Goal: Task Accomplishment & Management: Use online tool/utility

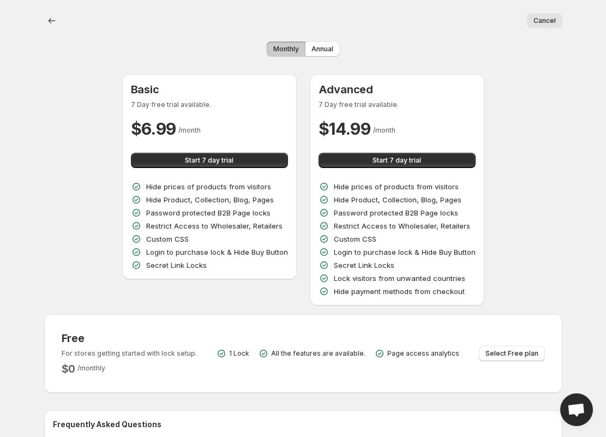
click at [247, 246] on div "Hide prices of products from visitors Hide Product, Collection, Blog, Pages Pas…" at bounding box center [209, 225] width 157 height 89
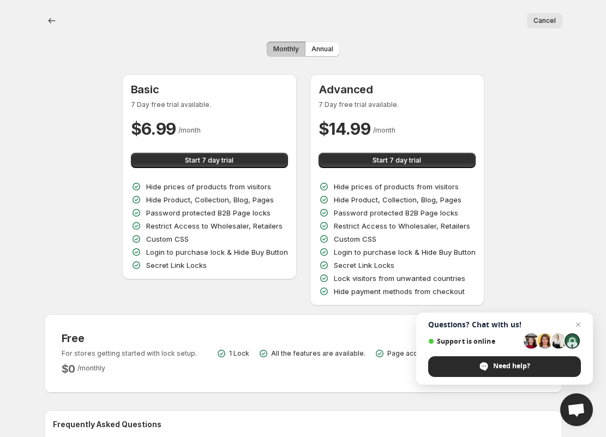
click at [583, 331] on span "Open chat" at bounding box center [578, 324] width 13 height 13
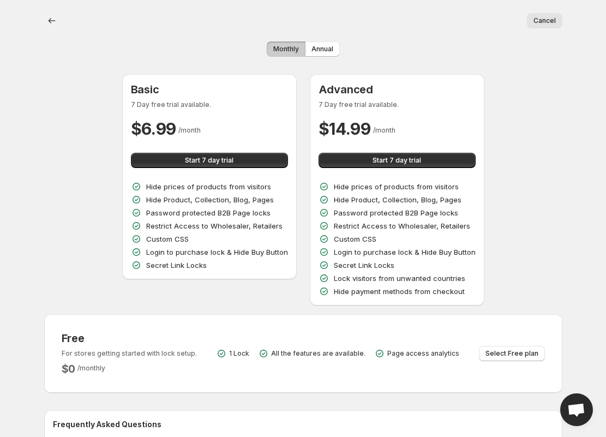
click at [232, 240] on div "Custom CSS" at bounding box center [209, 239] width 157 height 11
click at [237, 235] on div "Custom CSS" at bounding box center [209, 239] width 157 height 11
click at [288, 55] on button "Monthly" at bounding box center [286, 48] width 39 height 15
click at [252, 247] on p "Login to purchase lock & Hide Buy Button" at bounding box center [217, 252] width 142 height 11
click at [391, 240] on div "Custom CSS" at bounding box center [397, 239] width 157 height 11
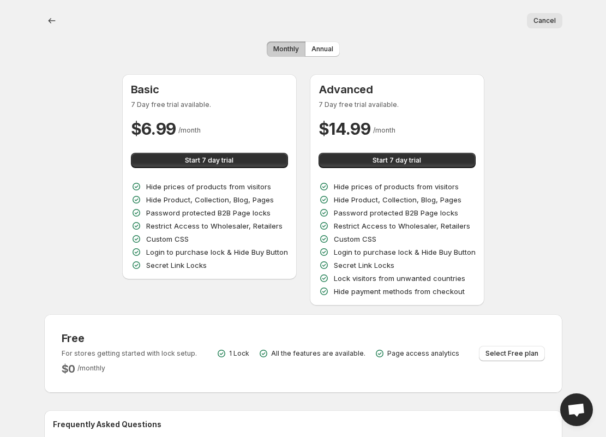
click at [225, 159] on span "Start 7 day trial" at bounding box center [209, 160] width 49 height 9
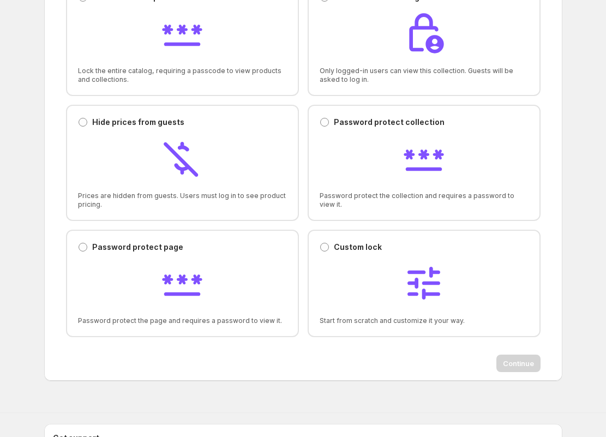
scroll to position [105, 0]
click at [485, 167] on div at bounding box center [424, 159] width 209 height 46
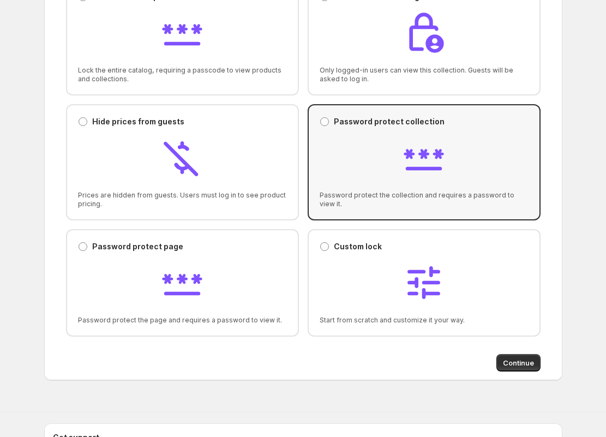
click at [539, 370] on button "Continue" at bounding box center [519, 362] width 44 height 17
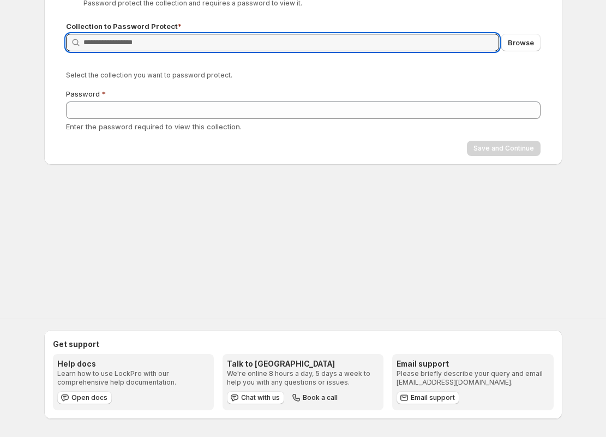
click at [222, 45] on input "Query" at bounding box center [291, 42] width 416 height 17
type input "*"
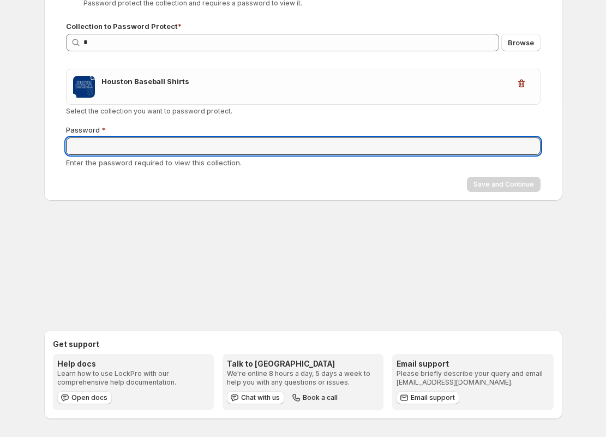
click at [369, 153] on input "Password" at bounding box center [303, 146] width 475 height 17
type input "******"
click at [537, 186] on button "Save and Continue" at bounding box center [504, 184] width 74 height 15
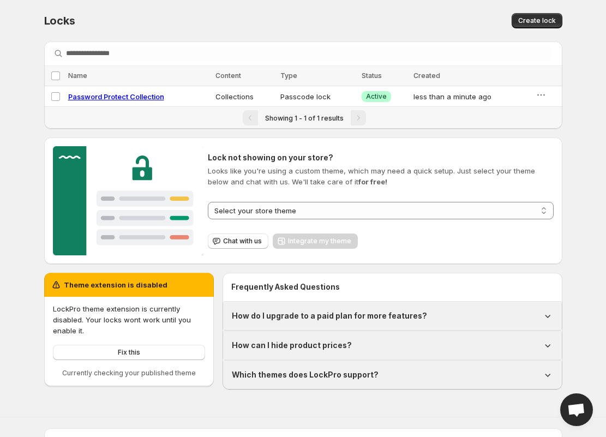
click at [563, 10] on div "**********" at bounding box center [303, 195] width 545 height 390
click at [560, 26] on button "Create lock" at bounding box center [537, 20] width 51 height 15
select select "******"
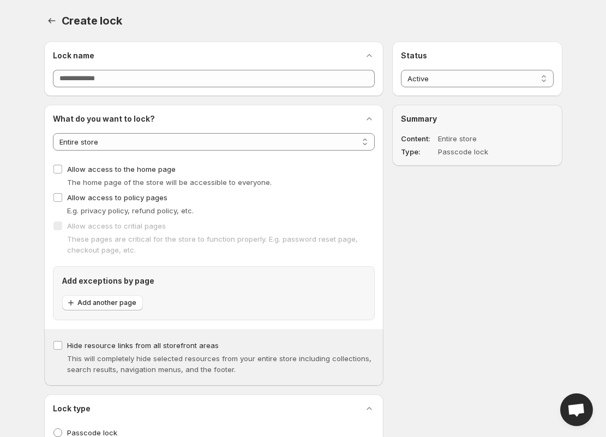
click at [555, 35] on div "Create lock. This page is ready Create lock" at bounding box center [303, 20] width 518 height 41
click at [58, 22] on button "button" at bounding box center [51, 20] width 15 height 15
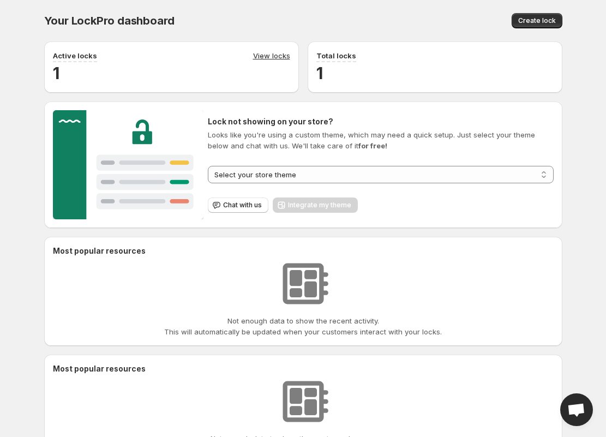
click at [270, 61] on link "View locks" at bounding box center [271, 56] width 37 height 12
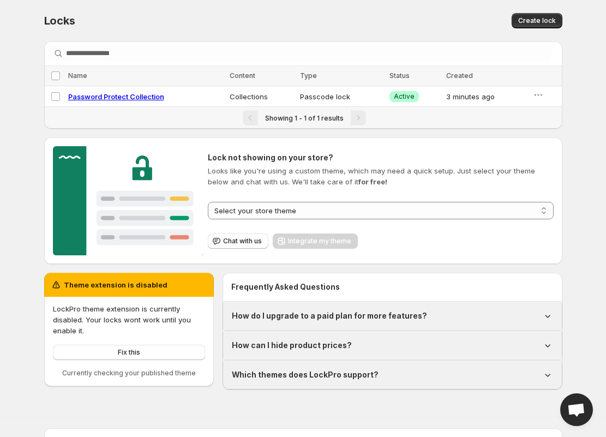
click at [541, 94] on icon "button" at bounding box center [538, 94] width 11 height 11
click at [555, 117] on span "Preview" at bounding box center [551, 119] width 27 height 9
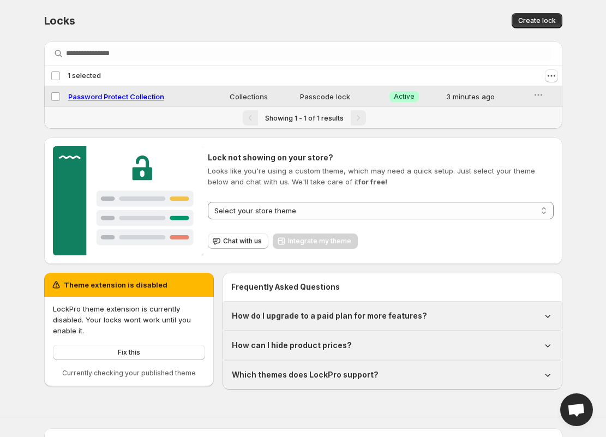
click at [536, 95] on icon "button" at bounding box center [538, 94] width 11 height 11
click at [595, 120] on div "**********" at bounding box center [303, 195] width 606 height 390
click at [163, 360] on link "Fix this" at bounding box center [129, 352] width 152 height 15
